Goal: Browse casually

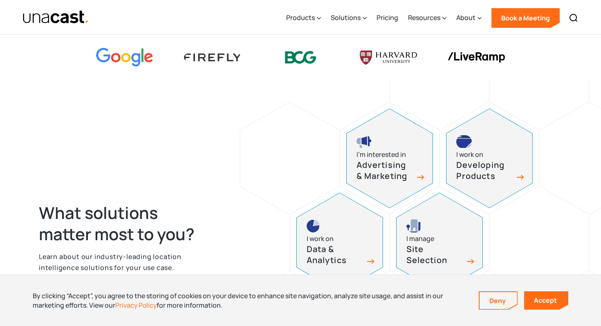
scroll to position [387, 0]
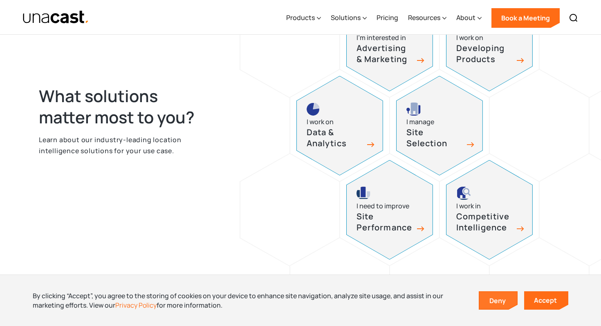
click at [509, 293] on link "Deny" at bounding box center [499, 300] width 38 height 17
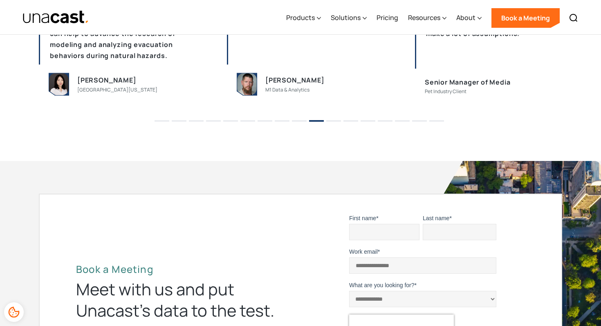
scroll to position [2105, 0]
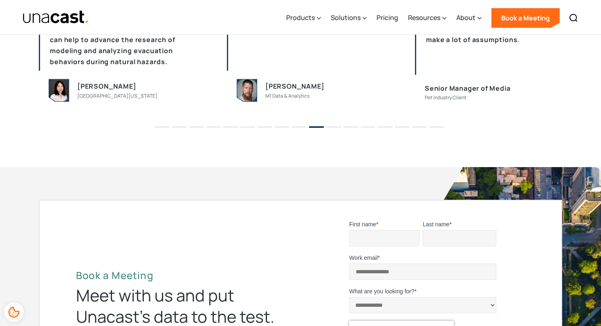
click at [333, 122] on li "11" at bounding box center [333, 124] width 15 height 12
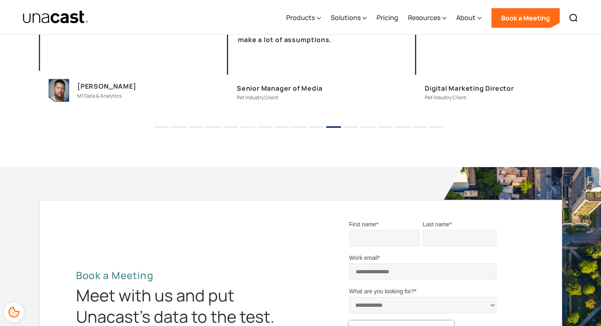
click at [298, 129] on li "9" at bounding box center [299, 124] width 15 height 12
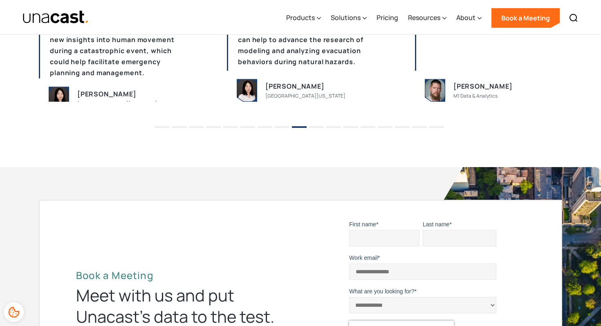
click at [265, 128] on li "7" at bounding box center [265, 124] width 15 height 12
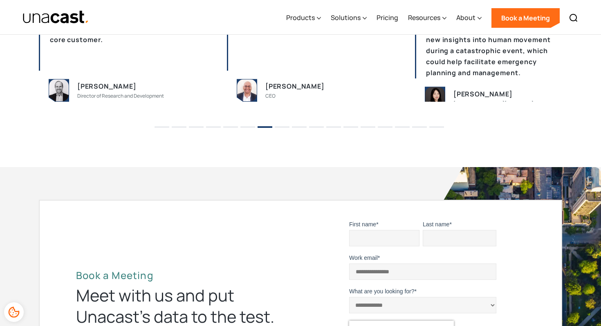
click at [232, 128] on li "5" at bounding box center [230, 124] width 15 height 12
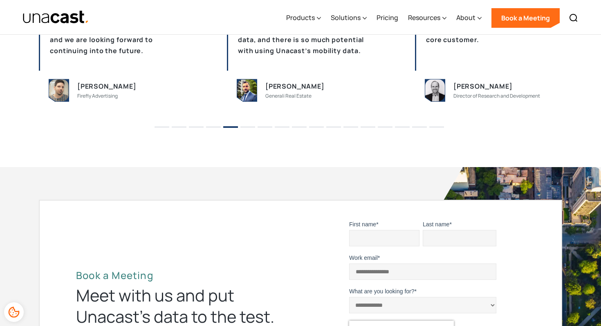
click at [200, 128] on li "3" at bounding box center [196, 124] width 15 height 12
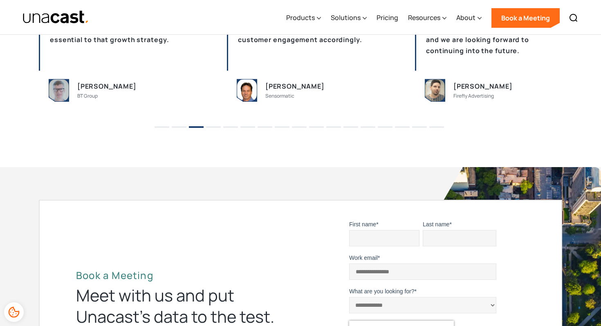
click at [162, 130] on li "1" at bounding box center [162, 124] width 15 height 12
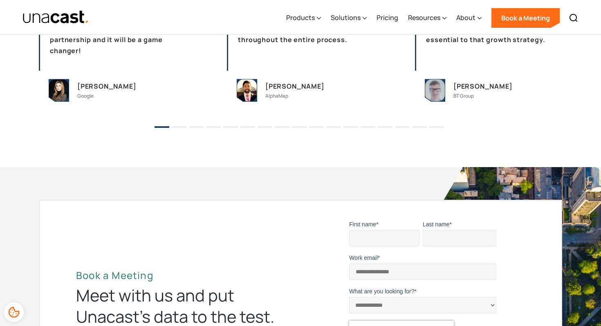
click at [197, 127] on button "3" at bounding box center [196, 127] width 15 height 2
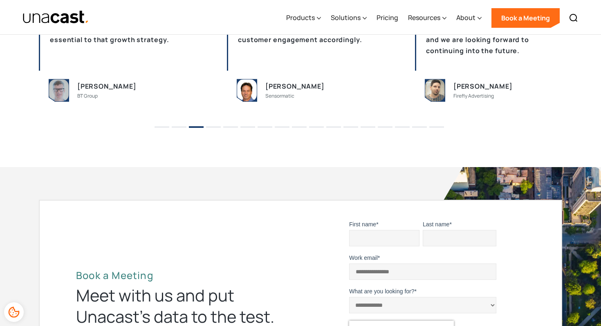
click at [241, 128] on li "6" at bounding box center [247, 124] width 15 height 12
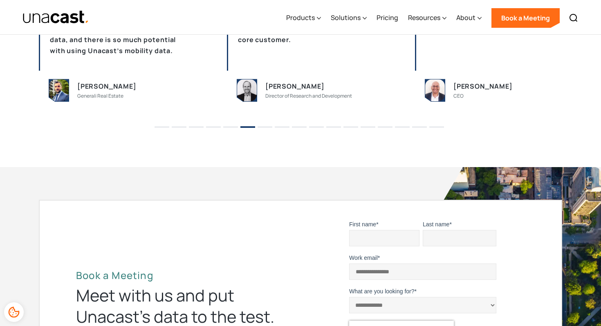
click at [233, 128] on li "5" at bounding box center [230, 124] width 15 height 12
click at [238, 127] on ul "1 2 3 4 5 6 7 8 9 10 11 12 13 14 15 16 17" at bounding box center [300, 124] width 601 height 12
click at [235, 127] on button "5" at bounding box center [230, 127] width 15 height 2
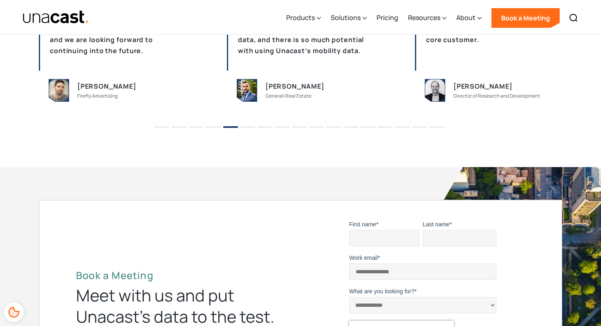
click at [271, 126] on button "7" at bounding box center [265, 127] width 15 height 2
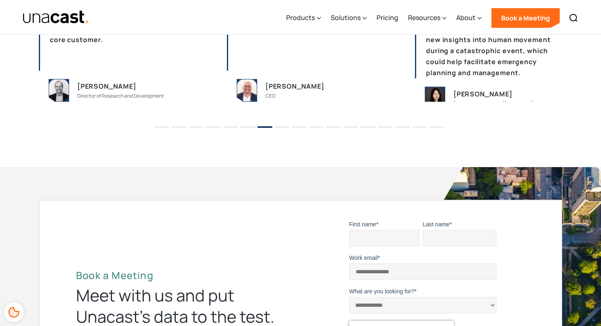
click at [301, 128] on li "9" at bounding box center [299, 124] width 15 height 12
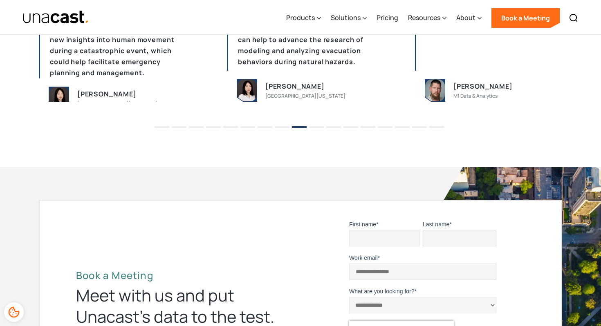
click at [339, 128] on li "11" at bounding box center [333, 124] width 15 height 12
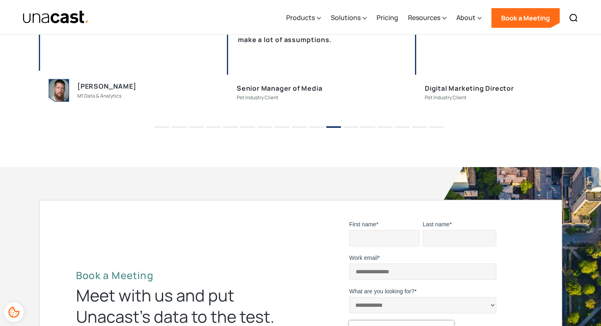
click at [368, 128] on li "13" at bounding box center [368, 124] width 15 height 12
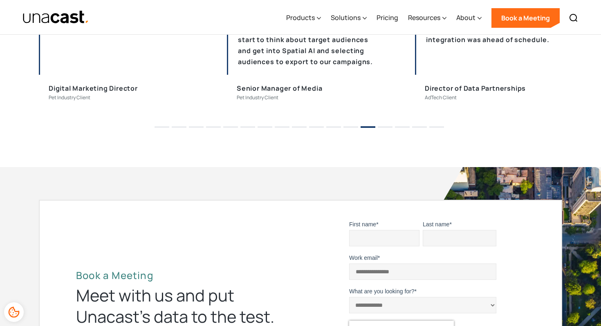
click at [402, 130] on section "What our customers are saying We already had the framework for data. So on our …" at bounding box center [300, 22] width 601 height 289
click at [402, 128] on li "15" at bounding box center [402, 124] width 15 height 12
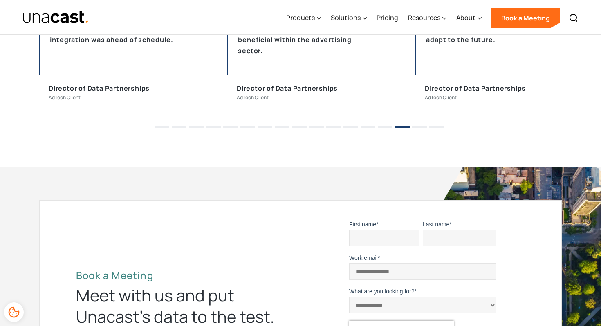
click at [436, 127] on button "17" at bounding box center [436, 127] width 15 height 2
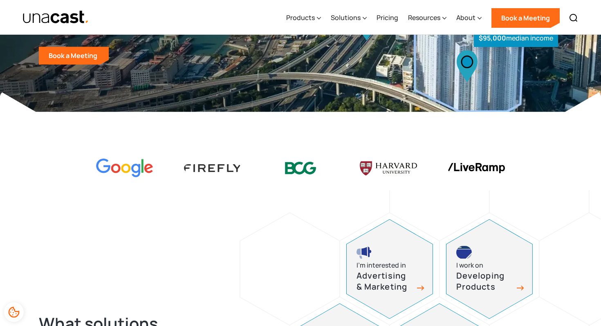
scroll to position [0, 0]
